Goal: Task Accomplishment & Management: Use online tool/utility

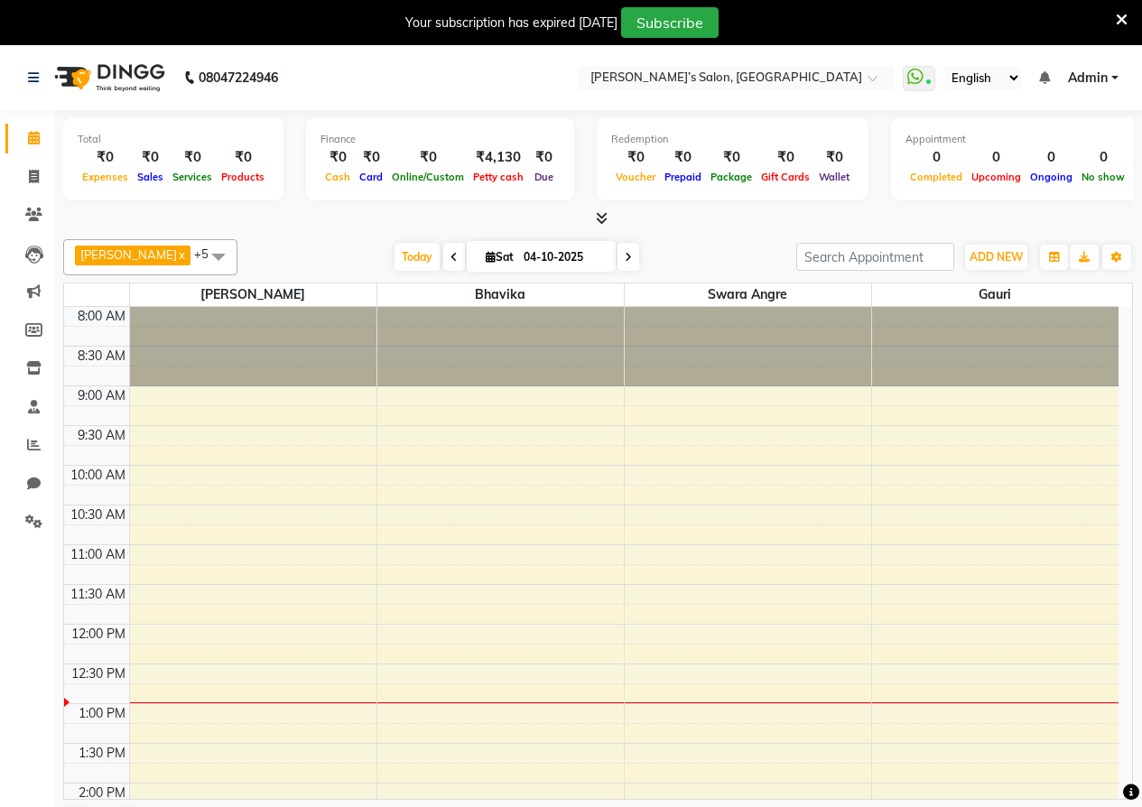
select select "en"
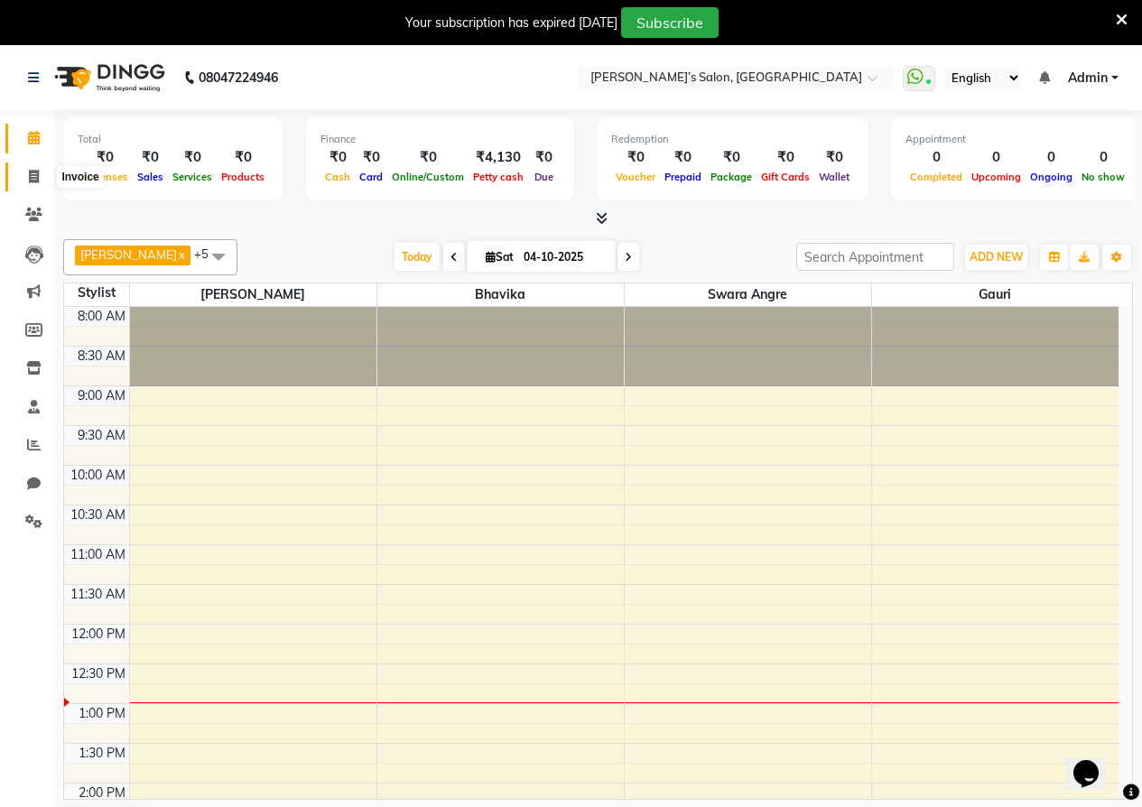
click at [39, 184] on span at bounding box center [34, 177] width 32 height 21
select select "5150"
select select "service"
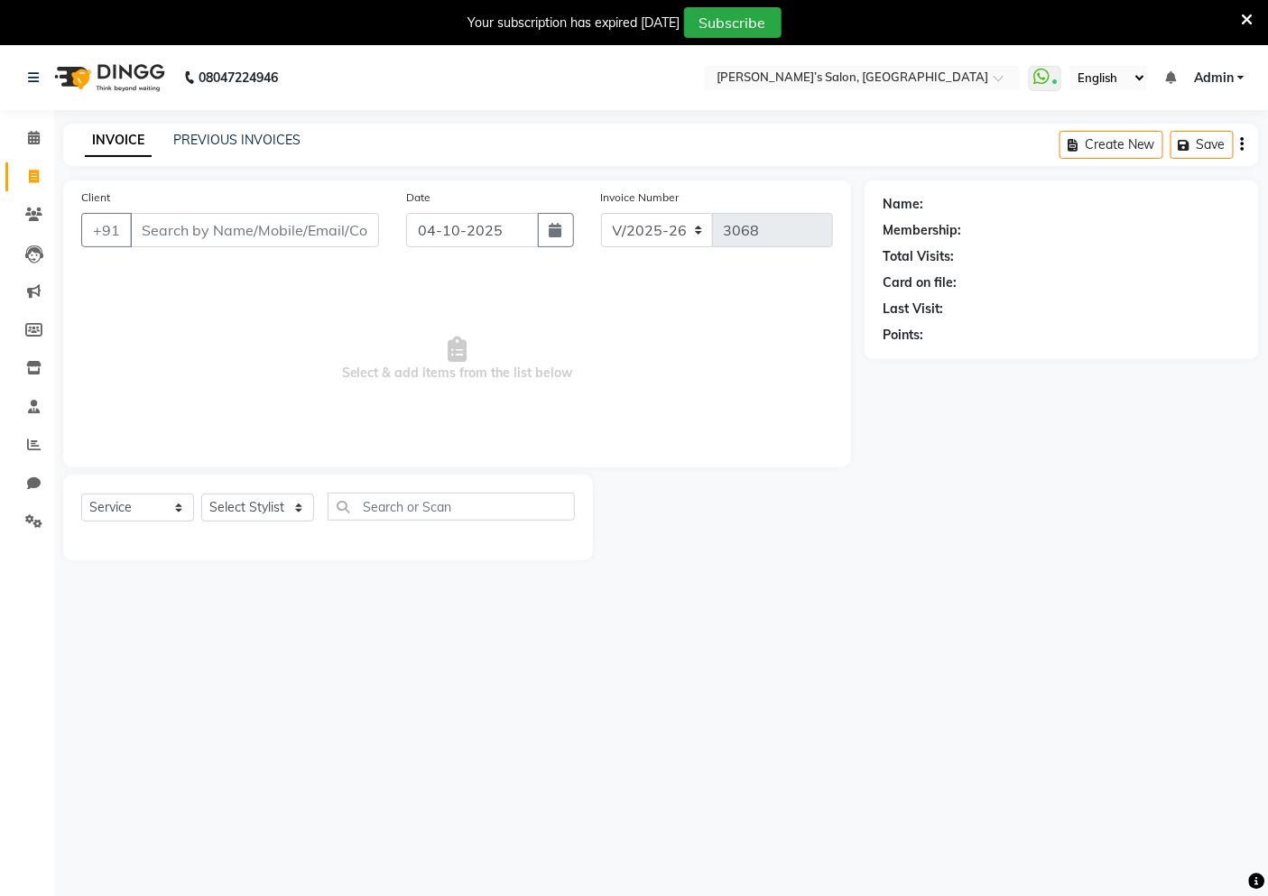
drag, startPoint x: 871, startPoint y: 3, endPoint x: 371, endPoint y: 368, distance: 619.4
click at [371, 368] on span "Select & add items from the list below" at bounding box center [457, 359] width 752 height 181
click at [153, 340] on span "Select & add items from the list below" at bounding box center [457, 359] width 752 height 181
click at [571, 338] on span "Select & add items from the list below" at bounding box center [457, 359] width 752 height 181
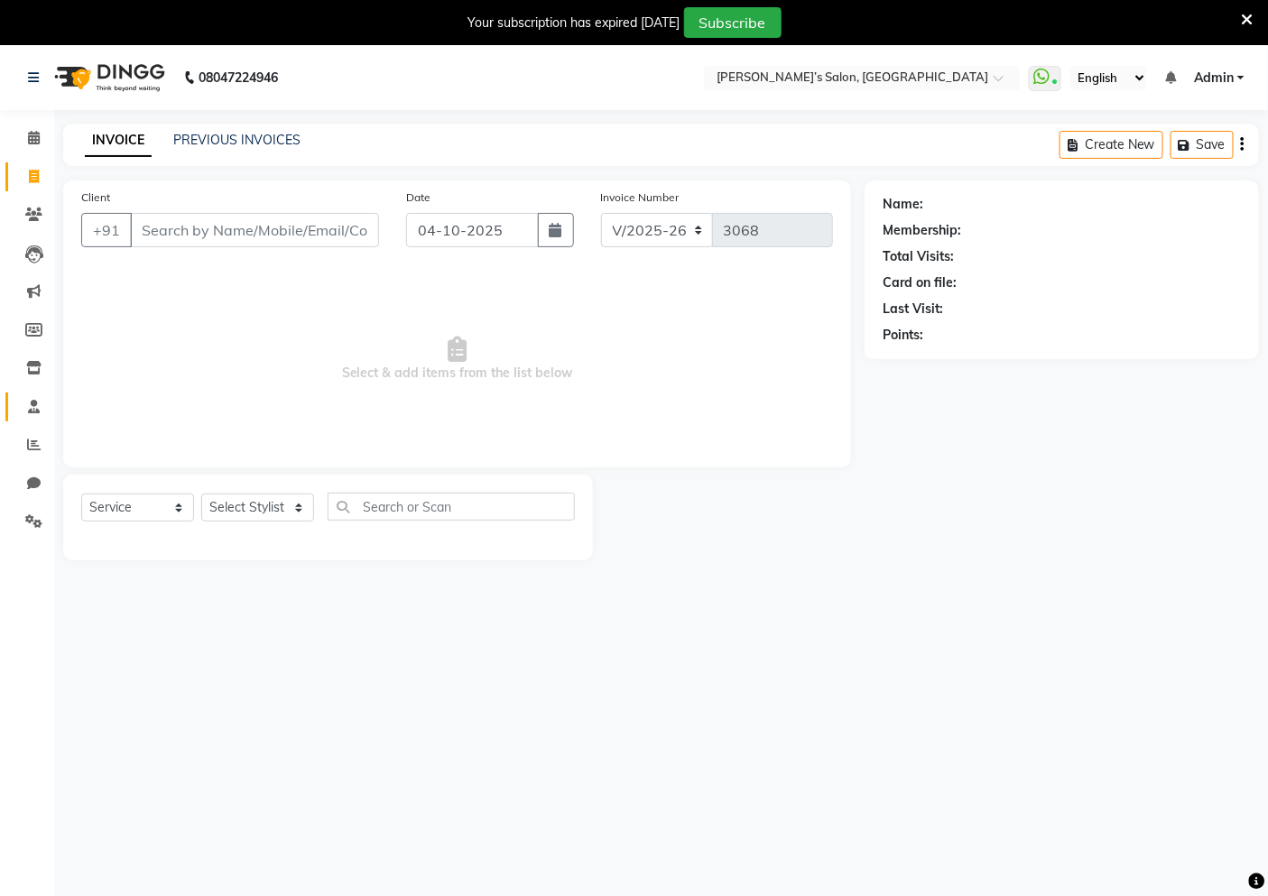
click at [41, 394] on link "Staff" at bounding box center [26, 408] width 43 height 30
